Goal: Task Accomplishment & Management: Complete application form

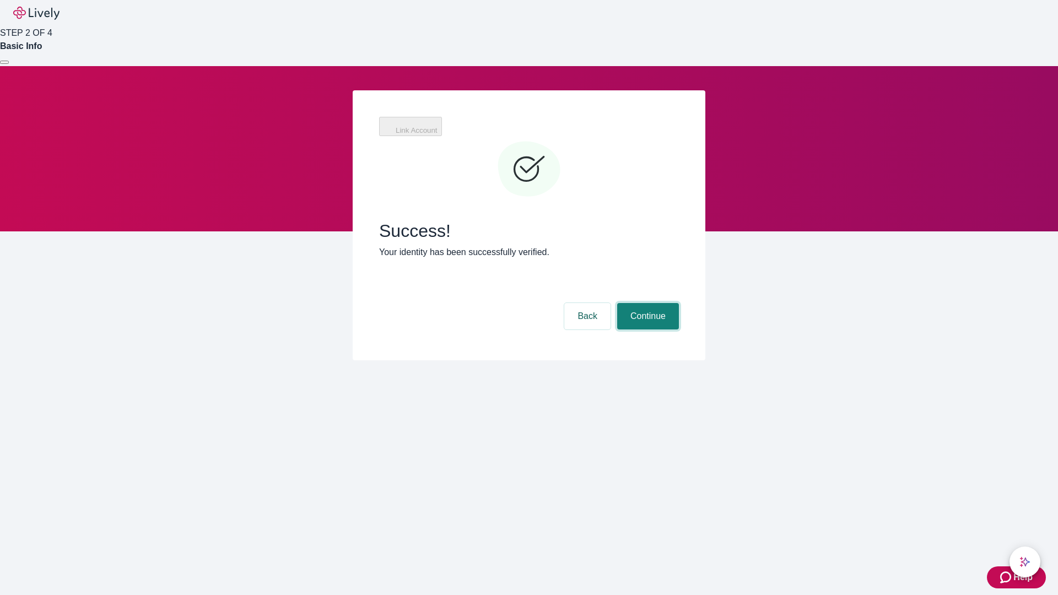
click at [646, 303] on button "Continue" at bounding box center [648, 316] width 62 height 26
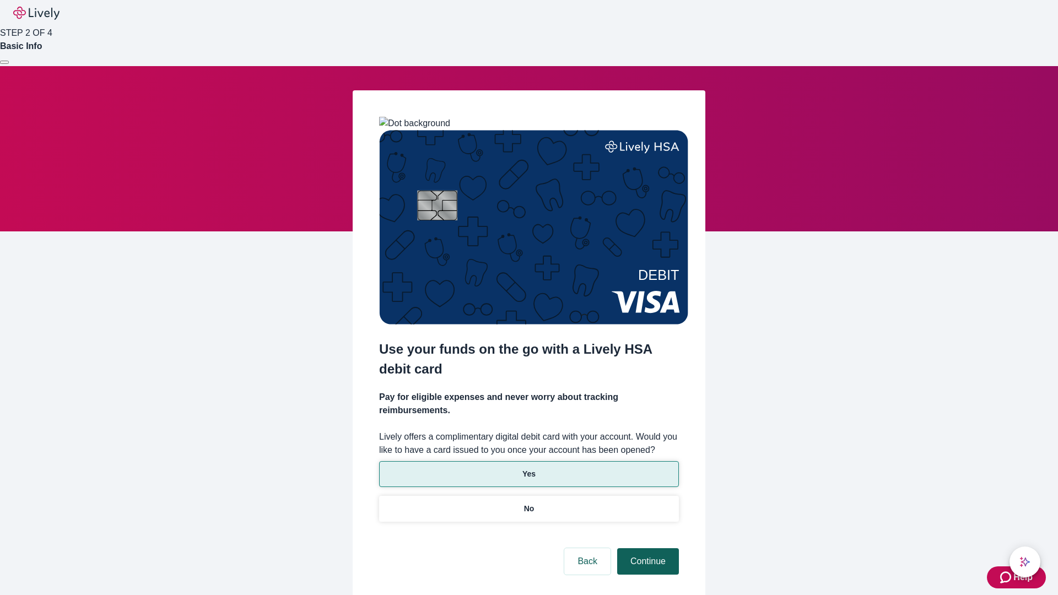
click at [528, 468] on p "Yes" at bounding box center [528, 474] width 13 height 12
click at [646, 548] on button "Continue" at bounding box center [648, 561] width 62 height 26
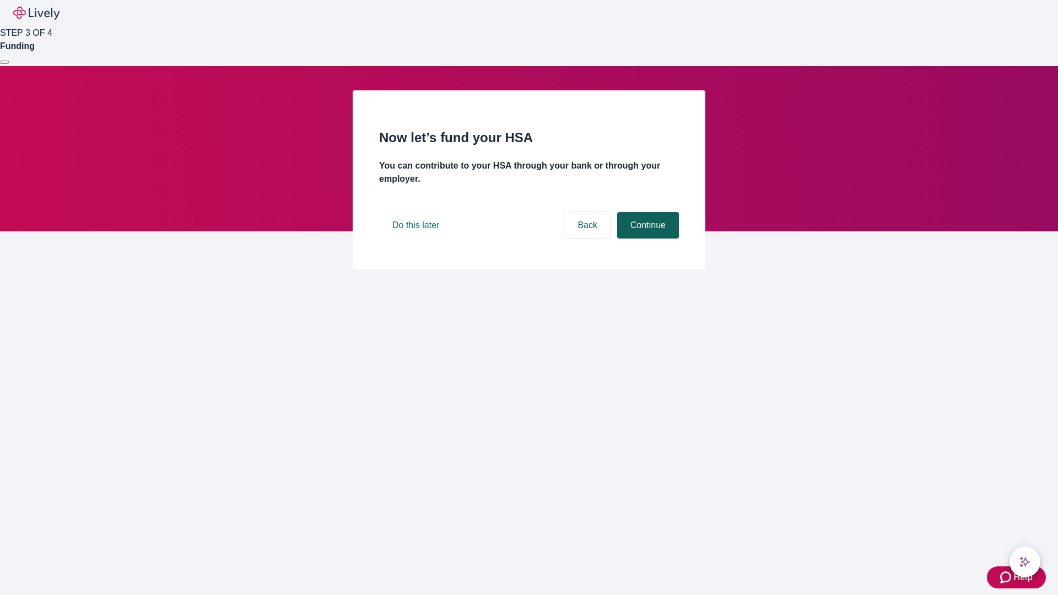
click at [646, 239] on button "Continue" at bounding box center [648, 225] width 62 height 26
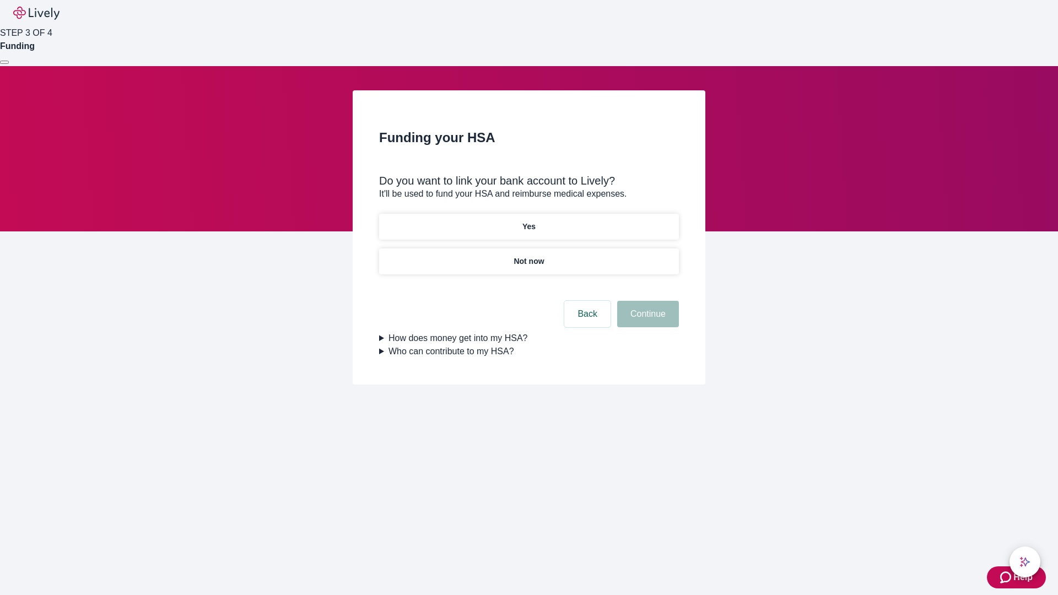
click at [528, 256] on p "Not now" at bounding box center [529, 262] width 30 height 12
click at [646, 321] on button "Continue" at bounding box center [648, 314] width 62 height 26
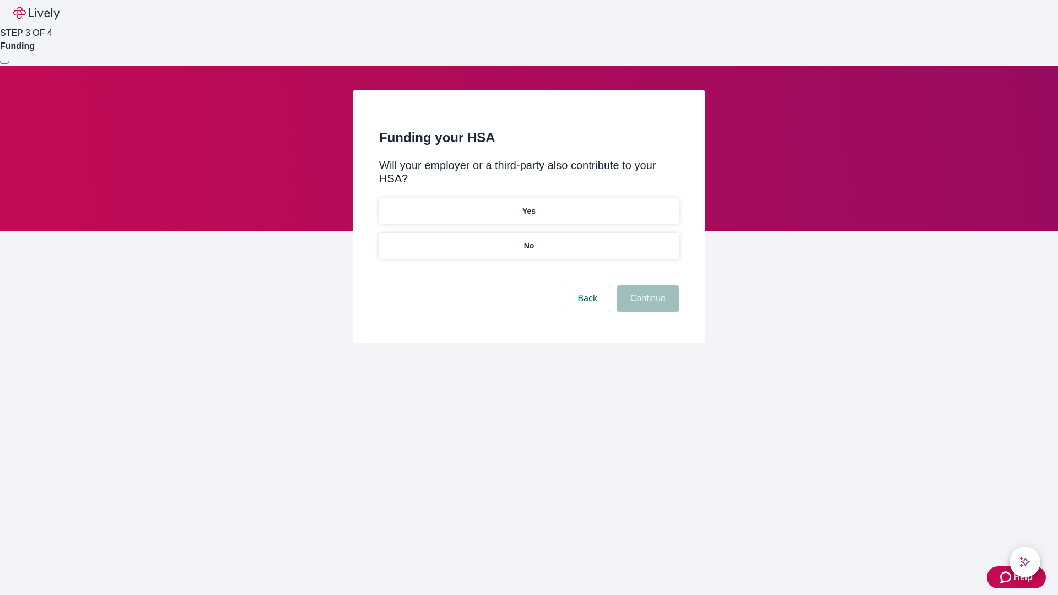
click at [528, 240] on p "No" at bounding box center [529, 246] width 10 height 12
click at [646, 285] on button "Continue" at bounding box center [648, 298] width 62 height 26
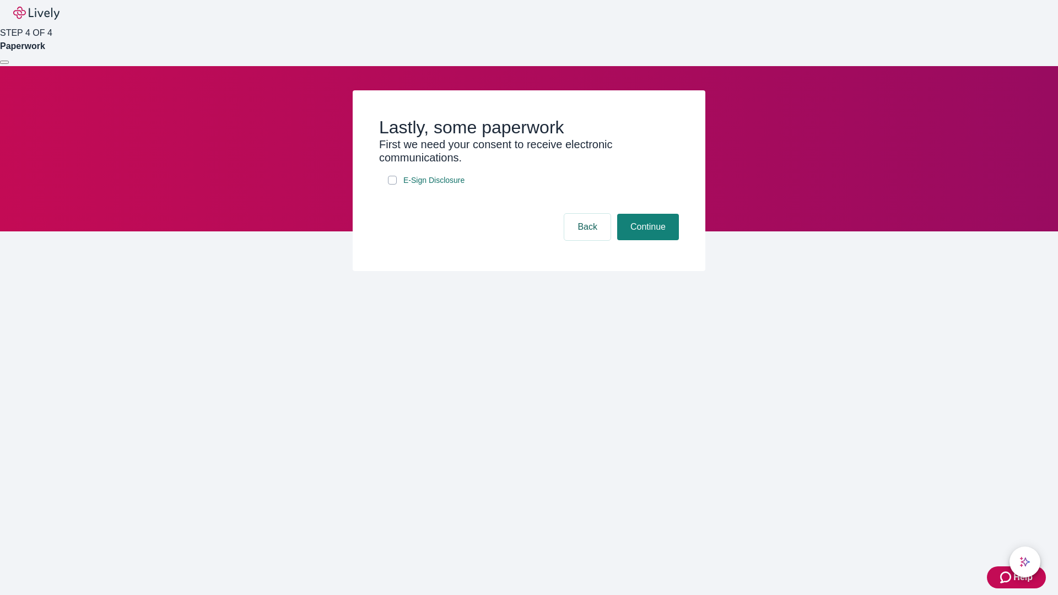
click at [392, 185] on input "E-Sign Disclosure" at bounding box center [392, 180] width 9 height 9
checkbox input "true"
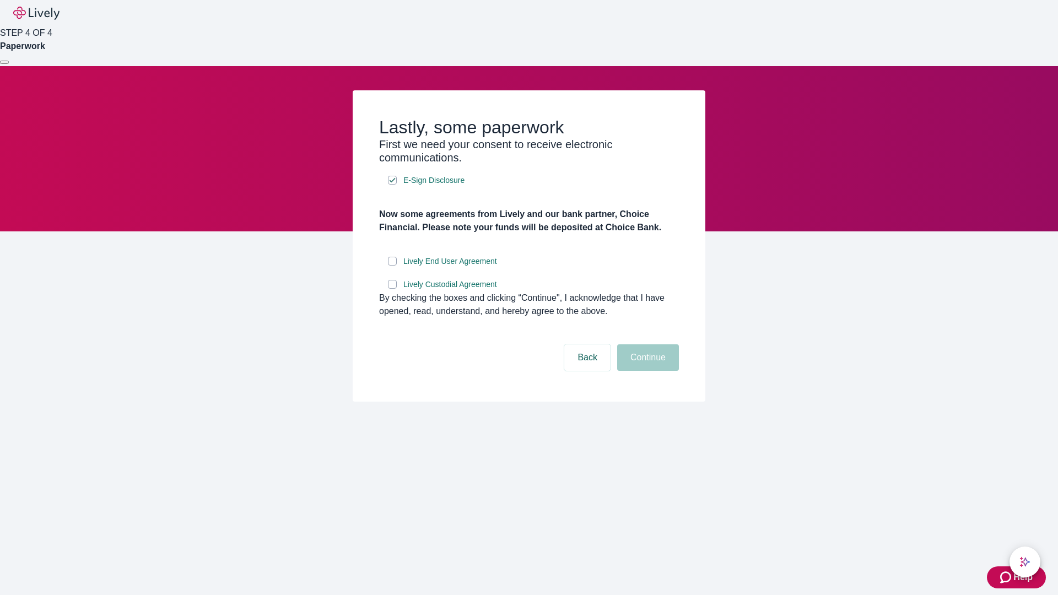
click at [392, 266] on input "Lively End User Agreement" at bounding box center [392, 261] width 9 height 9
checkbox input "true"
click at [392, 289] on input "Lively Custodial Agreement" at bounding box center [392, 284] width 9 height 9
checkbox input "true"
click at [646, 371] on button "Continue" at bounding box center [648, 357] width 62 height 26
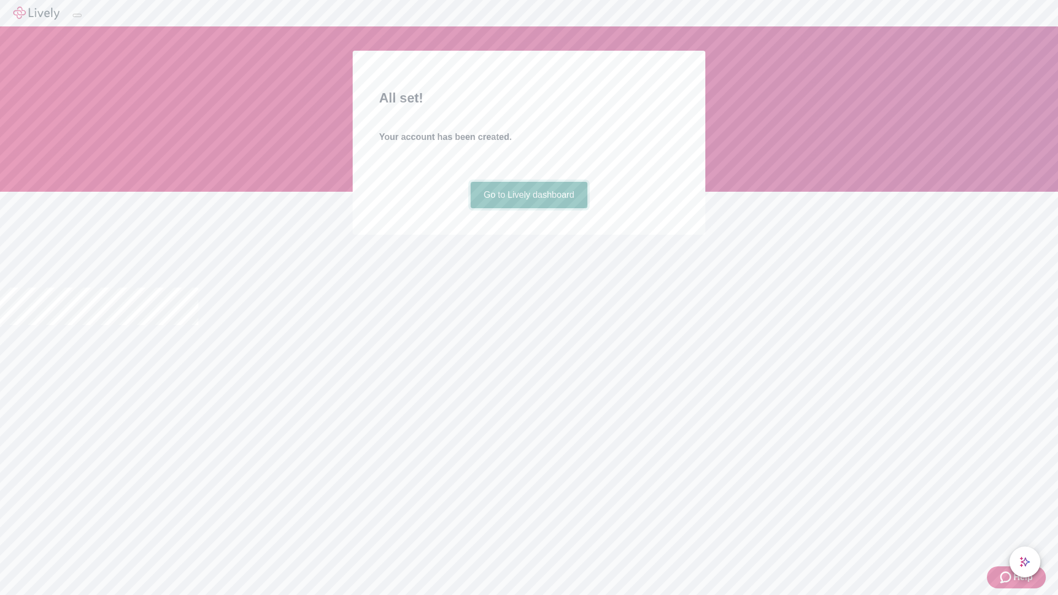
click at [528, 208] on link "Go to Lively dashboard" at bounding box center [529, 195] width 117 height 26
